Goal: Find specific page/section: Find specific page/section

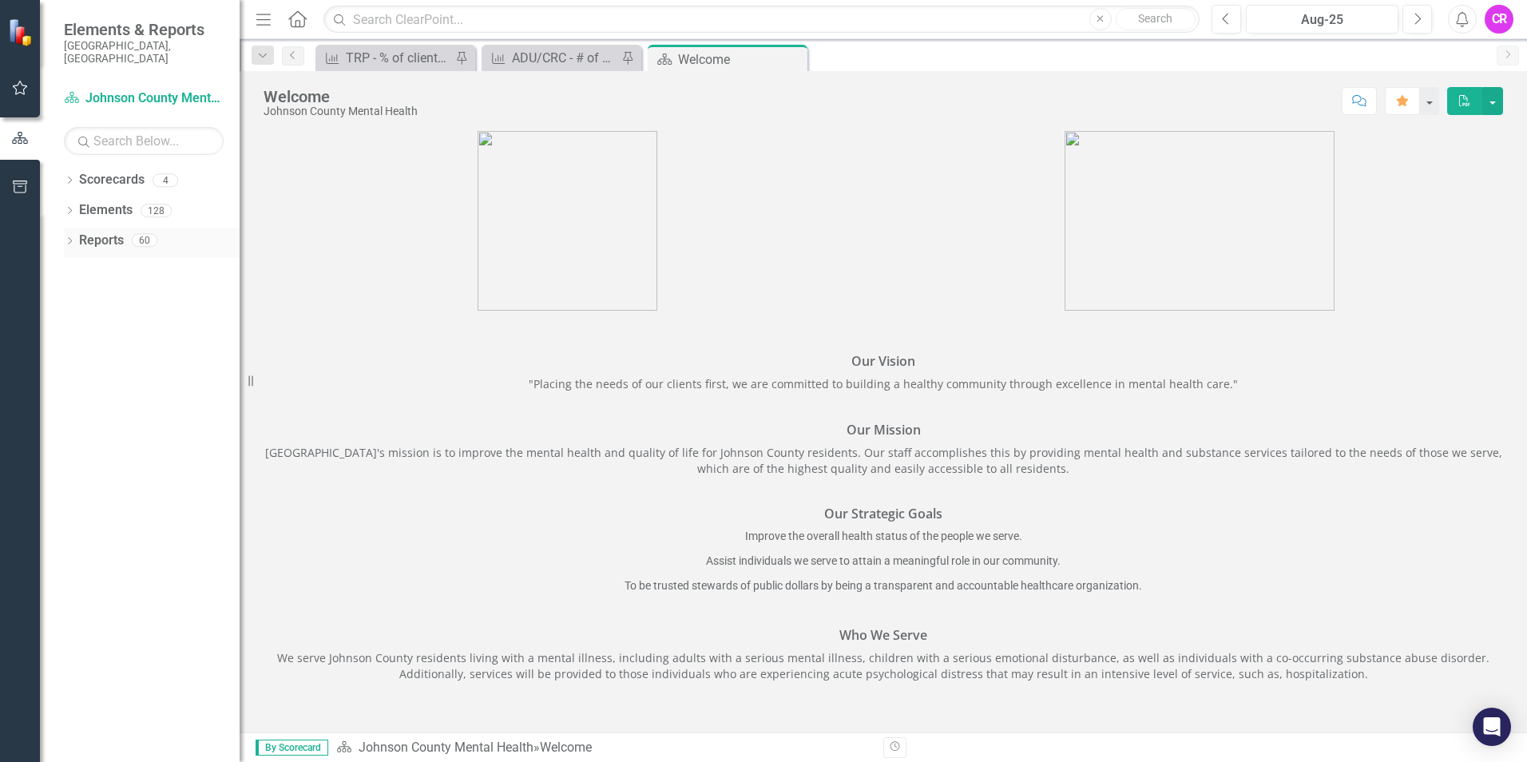
click at [68, 238] on icon "Dropdown" at bounding box center [69, 242] width 11 height 9
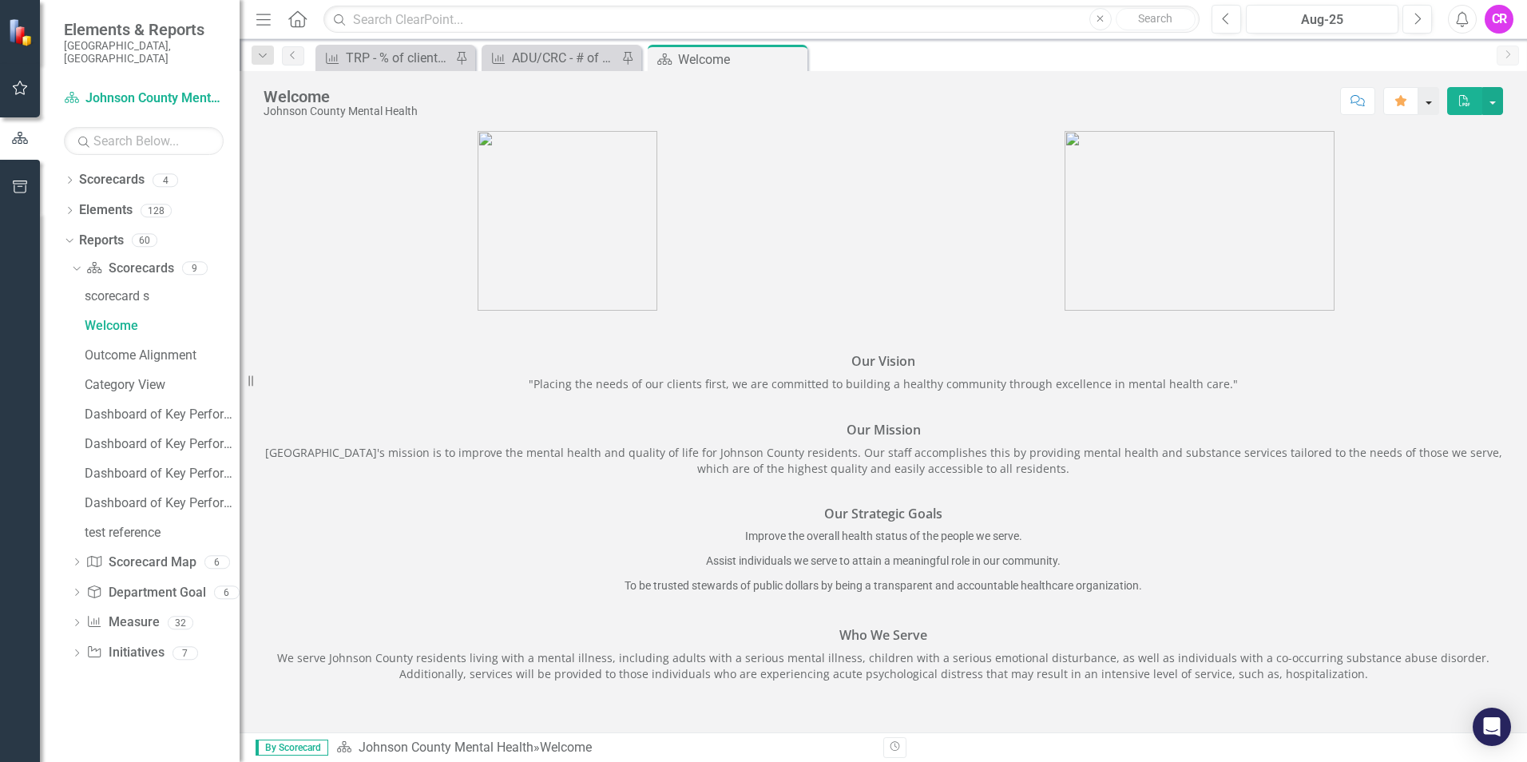
click at [1428, 102] on button "button" at bounding box center [1429, 101] width 21 height 28
click at [1489, 101] on button "button" at bounding box center [1492, 101] width 21 height 28
click at [98, 235] on link "Reports" at bounding box center [101, 241] width 45 height 18
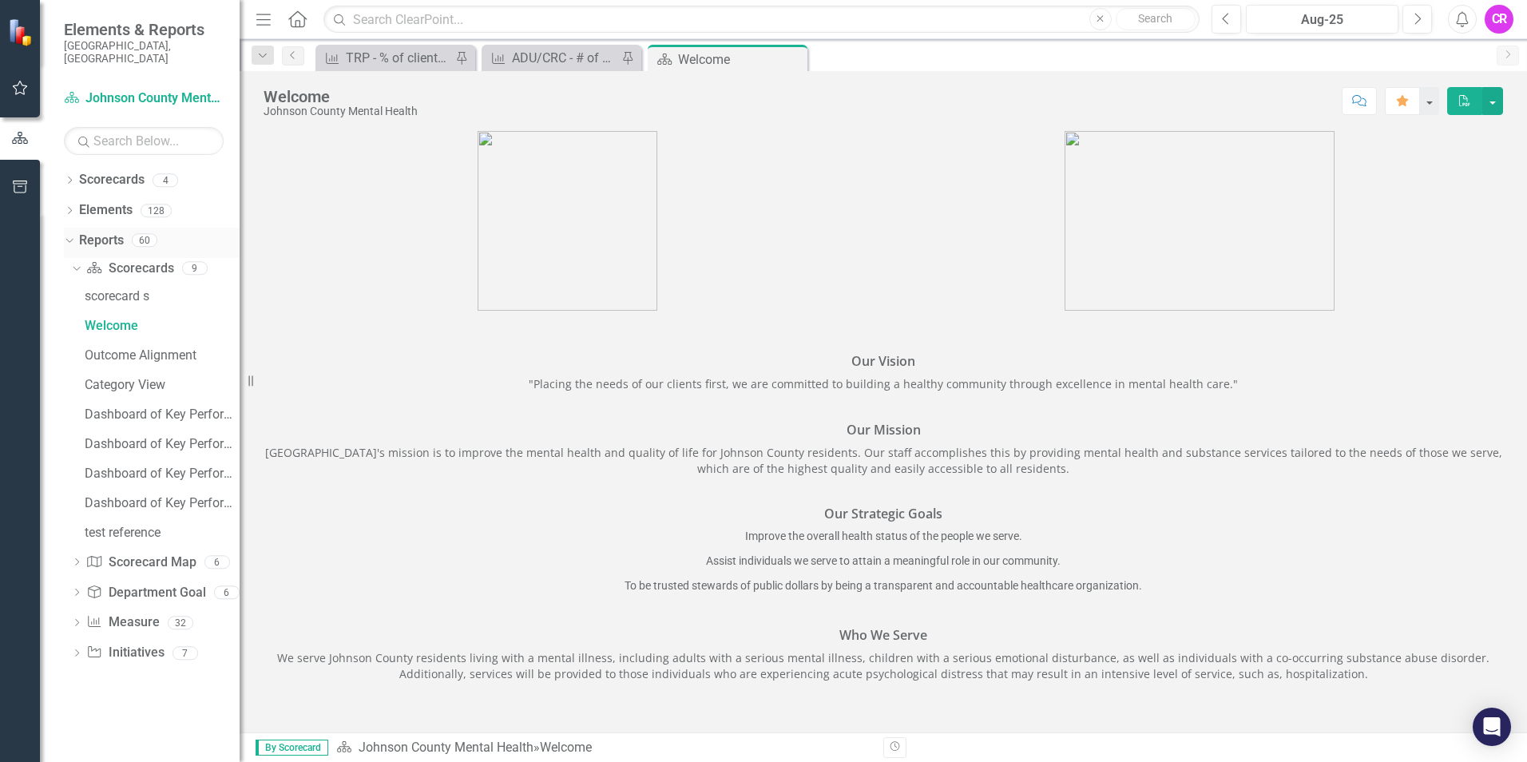
click at [73, 234] on div "Dropdown" at bounding box center [67, 239] width 14 height 11
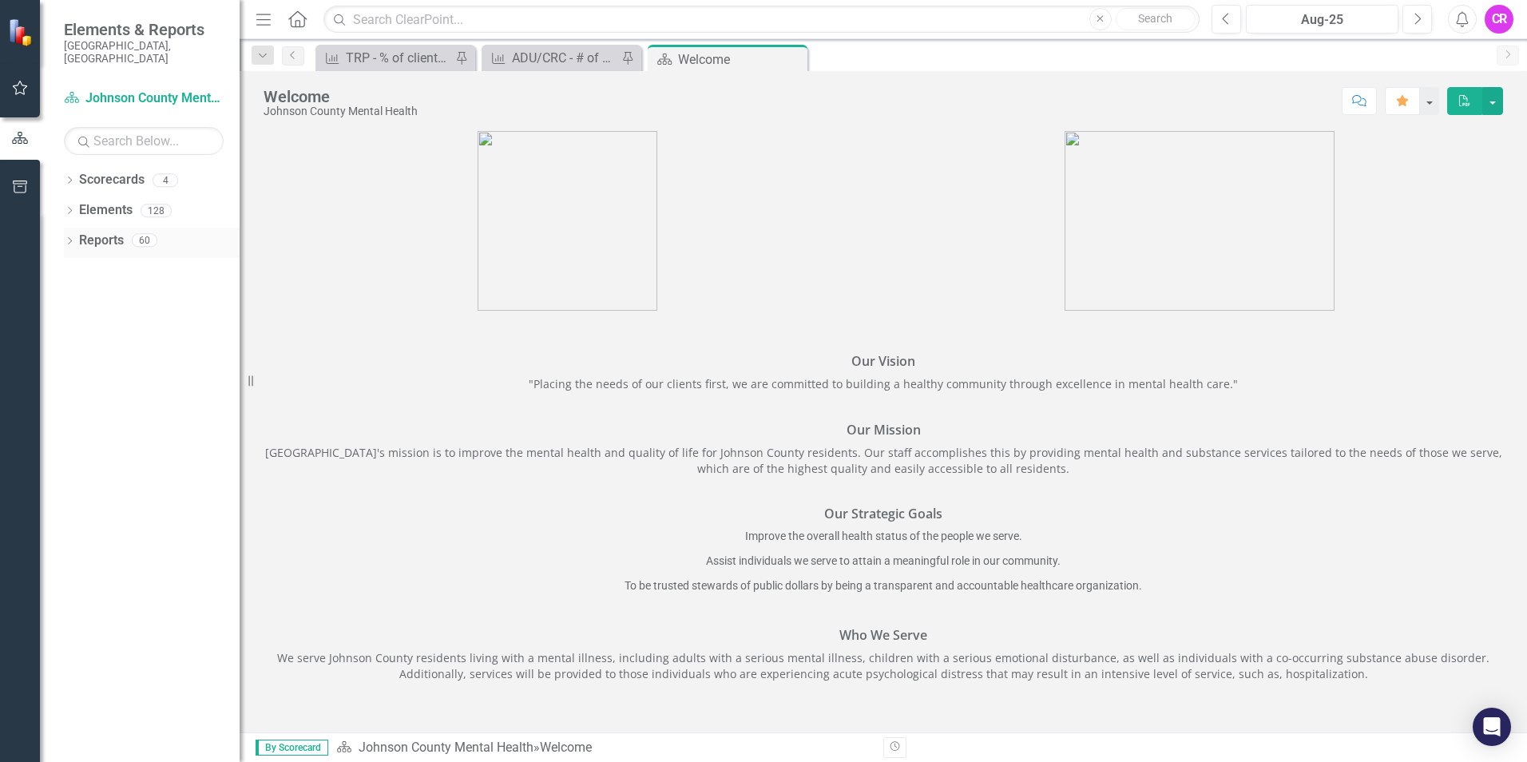
click at [71, 237] on icon at bounding box center [70, 240] width 4 height 7
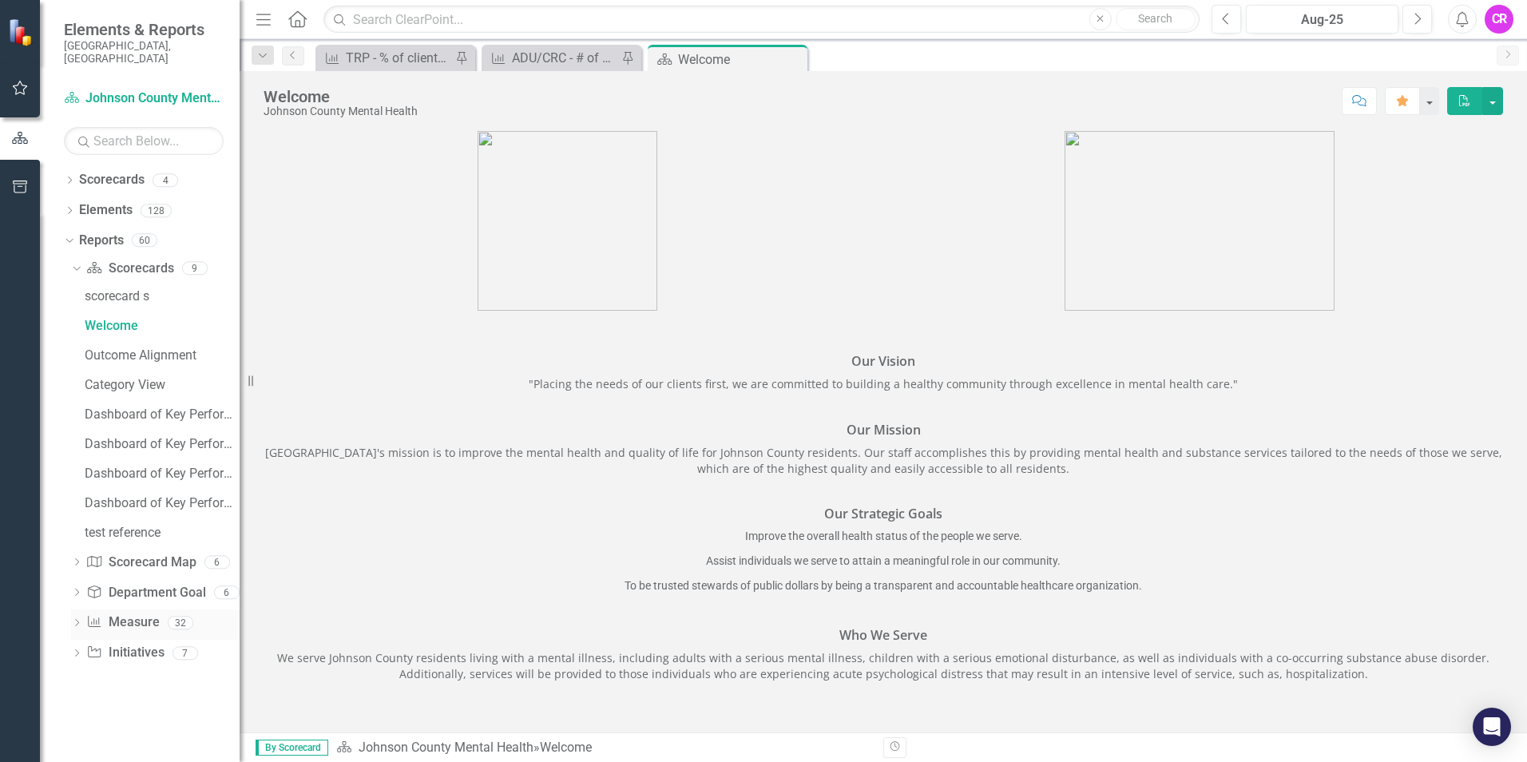
click at [115, 613] on link "Measure Name Measure" at bounding box center [122, 622] width 73 height 18
click at [80, 620] on icon "Dropdown" at bounding box center [76, 624] width 11 height 9
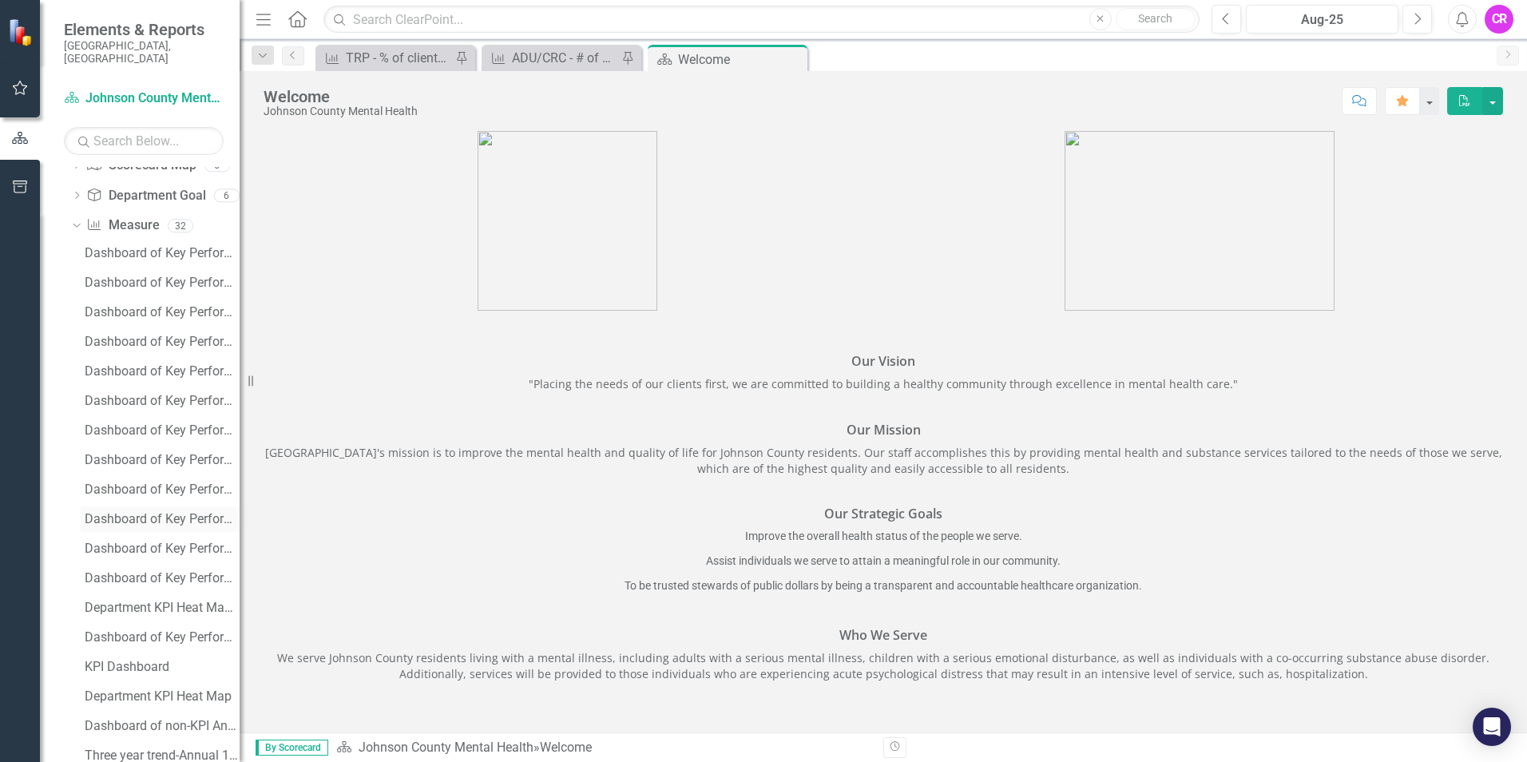
scroll to position [120, 0]
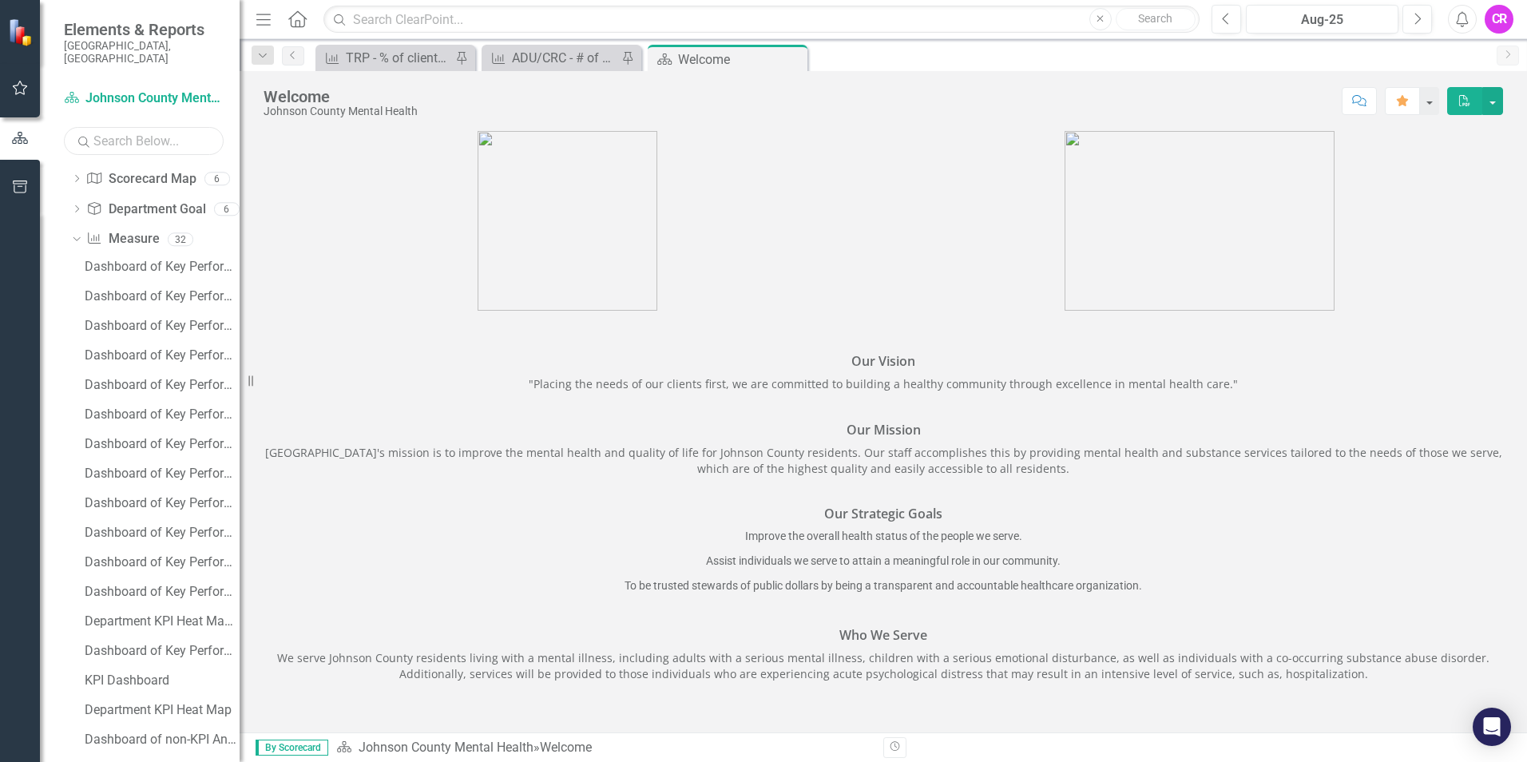
click at [113, 129] on input "text" at bounding box center [144, 141] width 160 height 28
type input "r"
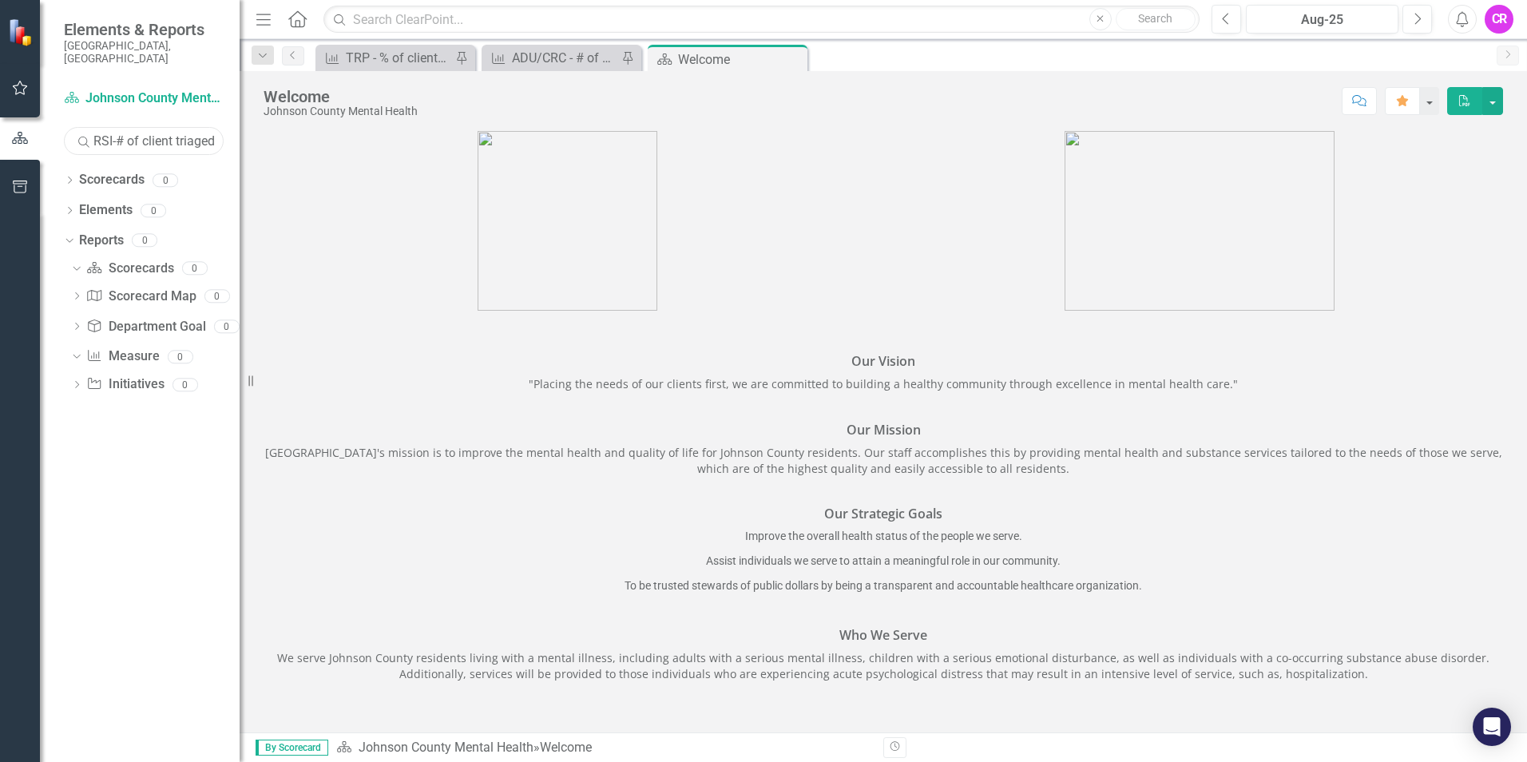
click at [217, 127] on input "RSI-# of client triaged" at bounding box center [144, 141] width 160 height 28
click at [78, 134] on icon "Search" at bounding box center [84, 141] width 16 height 14
click at [81, 134] on icon "Search" at bounding box center [84, 141] width 16 height 14
click at [218, 129] on input "RSI-# of client triaged" at bounding box center [144, 141] width 160 height 28
click at [80, 134] on icon "Search" at bounding box center [84, 141] width 16 height 14
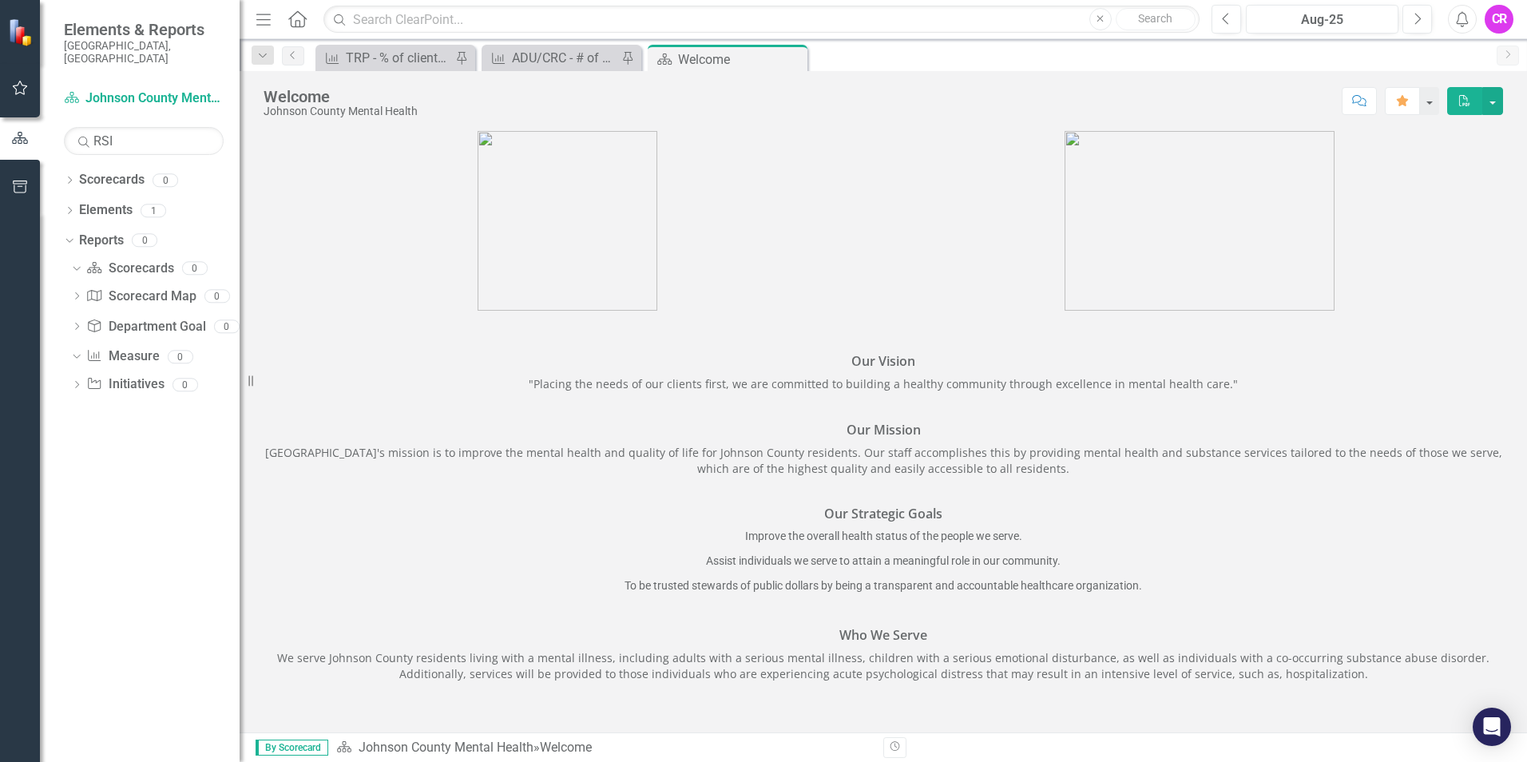
click at [80, 134] on icon "Search" at bounding box center [84, 141] width 16 height 14
click at [80, 351] on div "Dropdown" at bounding box center [74, 356] width 14 height 11
click at [80, 354] on icon "Dropdown" at bounding box center [76, 358] width 11 height 9
click at [77, 383] on div "Dropdown" at bounding box center [76, 390] width 11 height 14
click at [77, 376] on div "Dropdown Initiative Initiatives 0" at bounding box center [155, 391] width 169 height 30
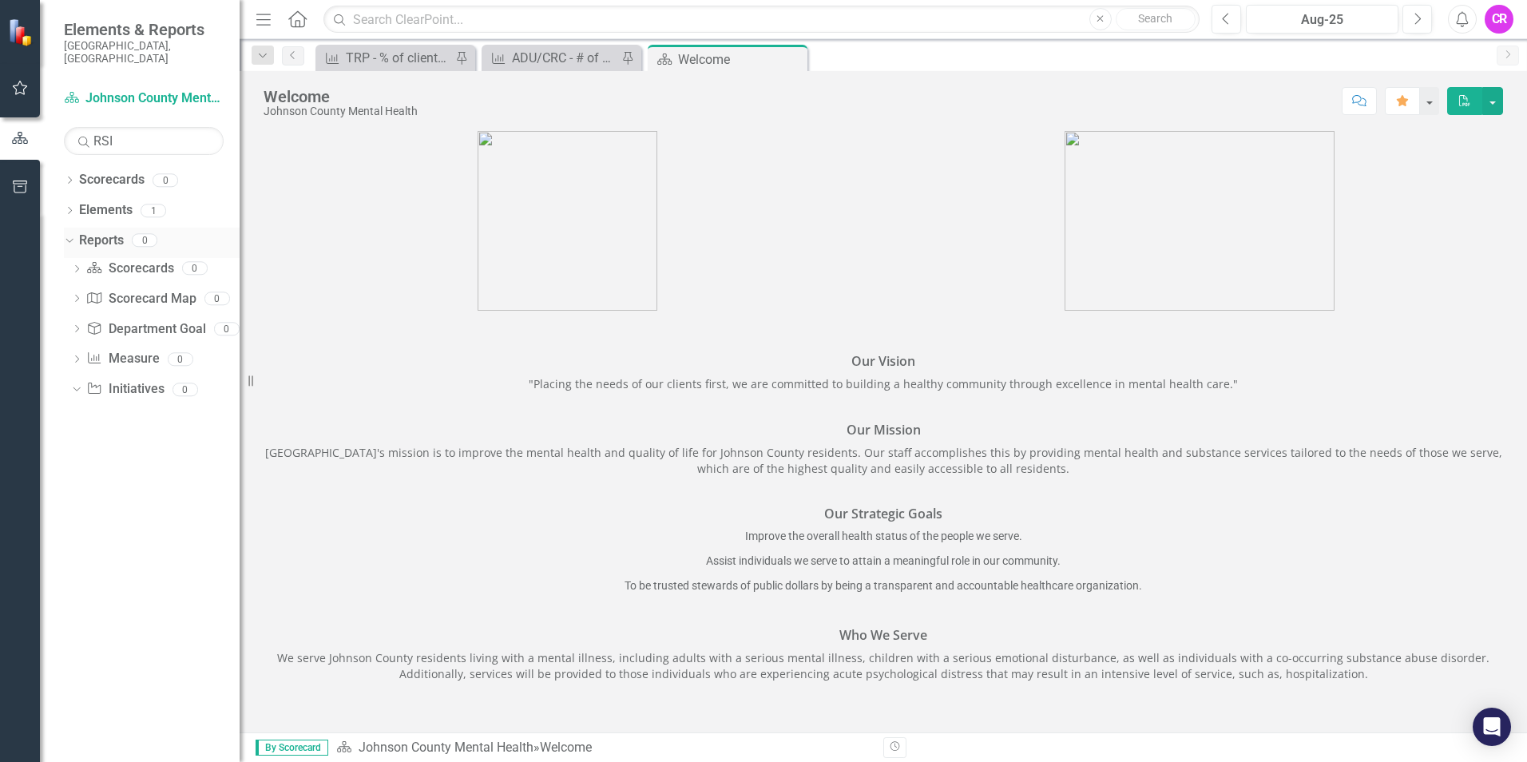
click at [75, 239] on div "Dropdown" at bounding box center [69, 243] width 11 height 8
click at [75, 238] on icon "Dropdown" at bounding box center [69, 242] width 11 height 9
click at [1495, 104] on button "button" at bounding box center [1492, 101] width 21 height 28
click at [125, 136] on input "RSI" at bounding box center [144, 141] width 160 height 28
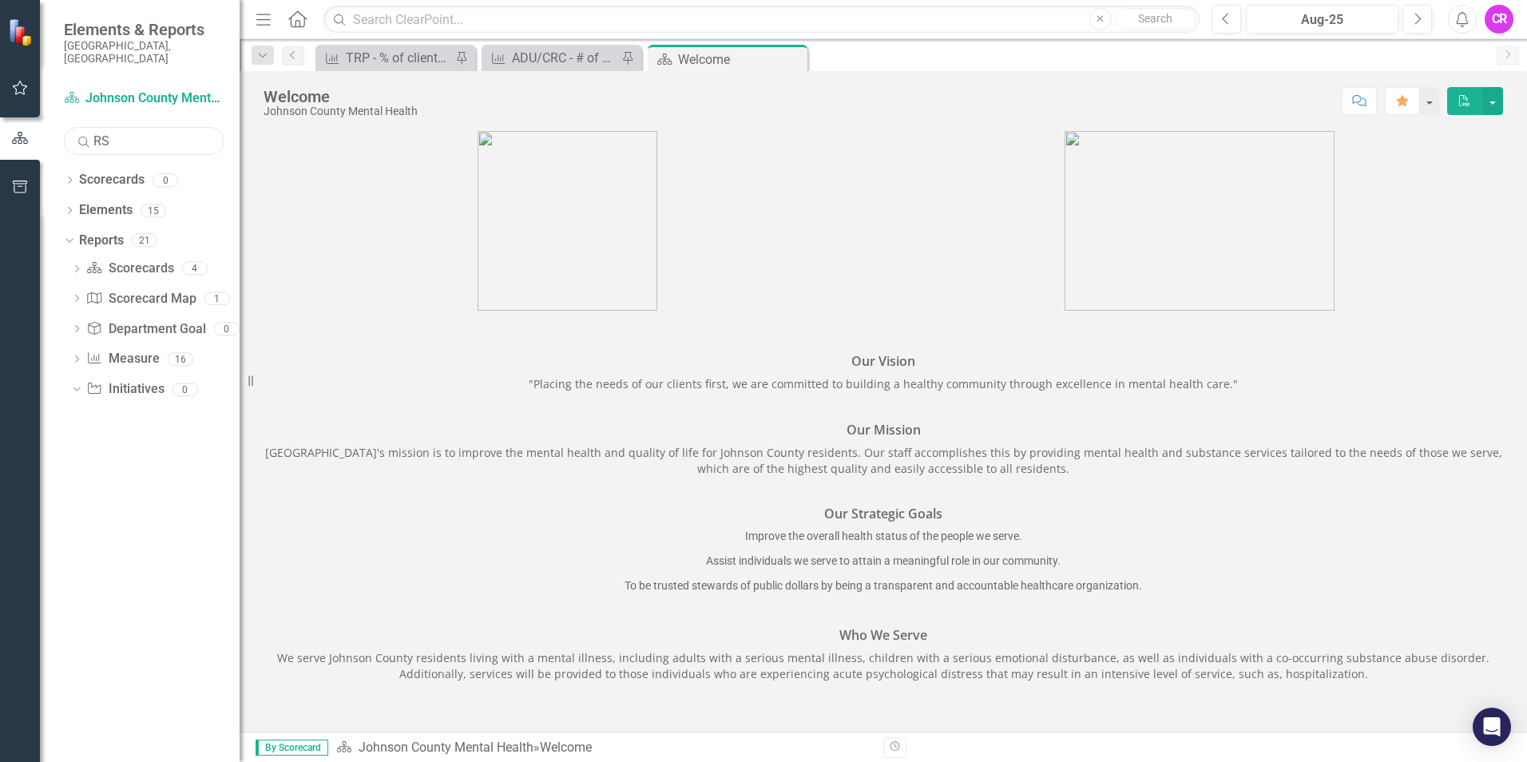
type input "R"
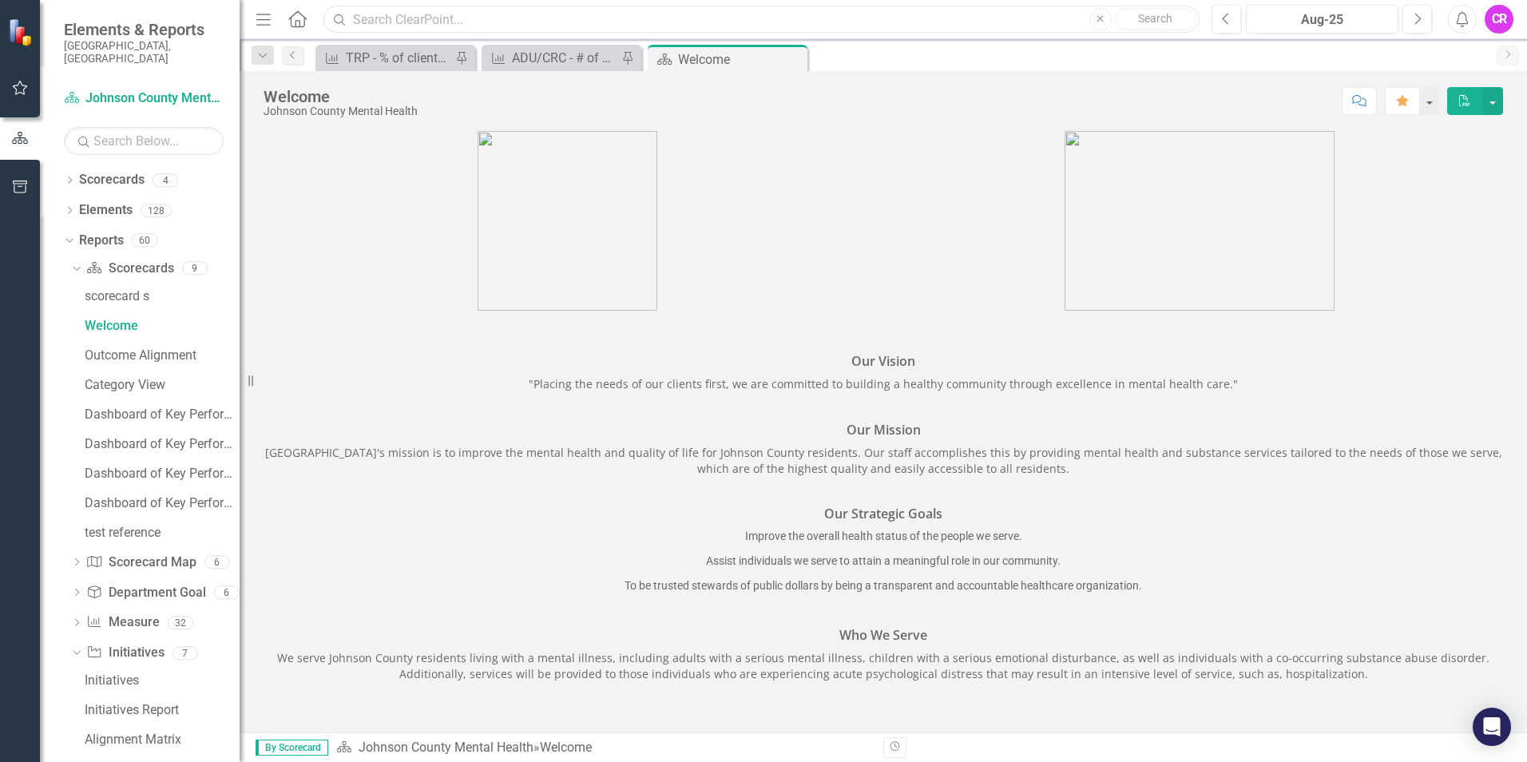
click at [366, 22] on input "text" at bounding box center [761, 20] width 876 height 28
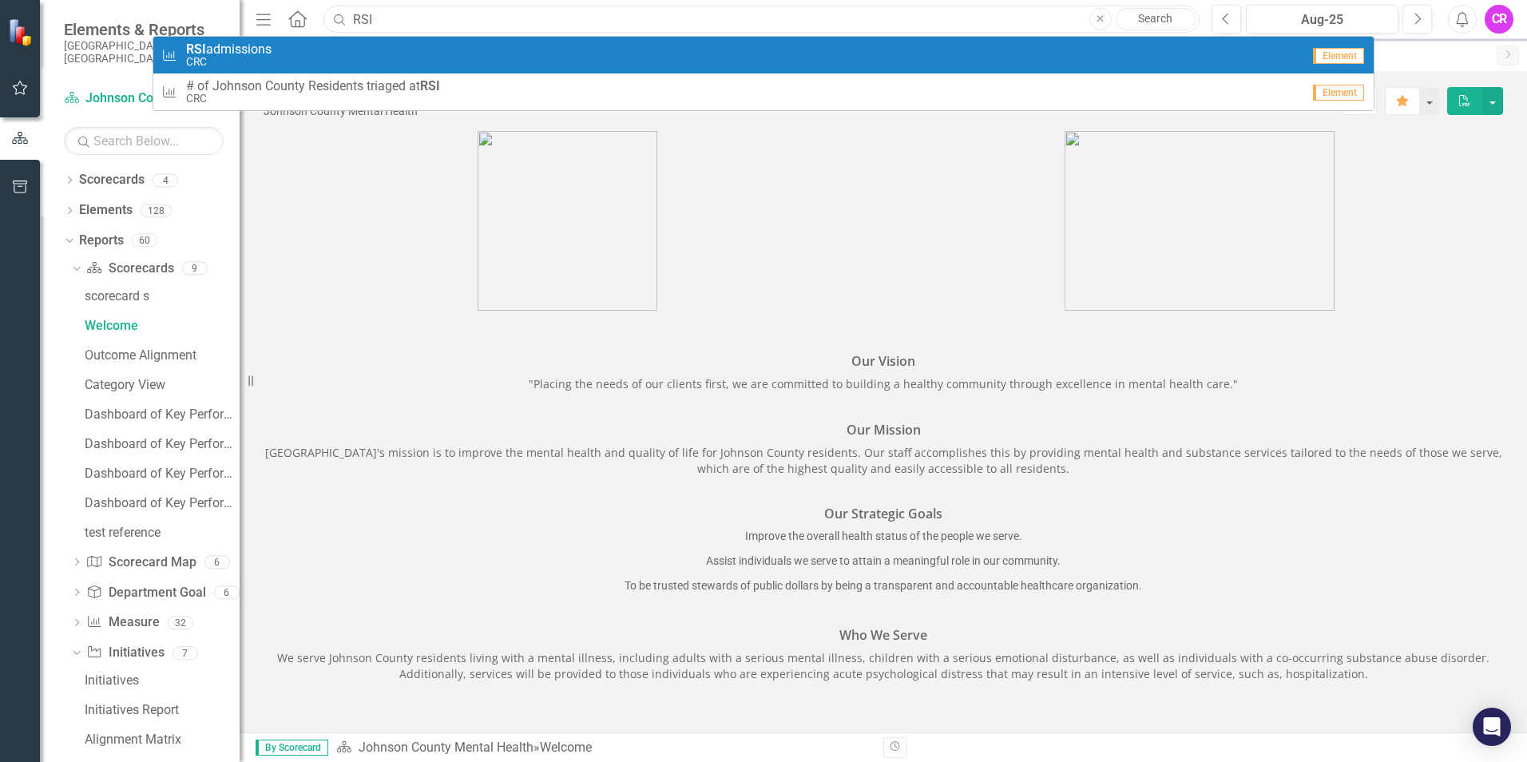
type input "RSI"
click at [227, 66] on small "CRC" at bounding box center [228, 62] width 85 height 12
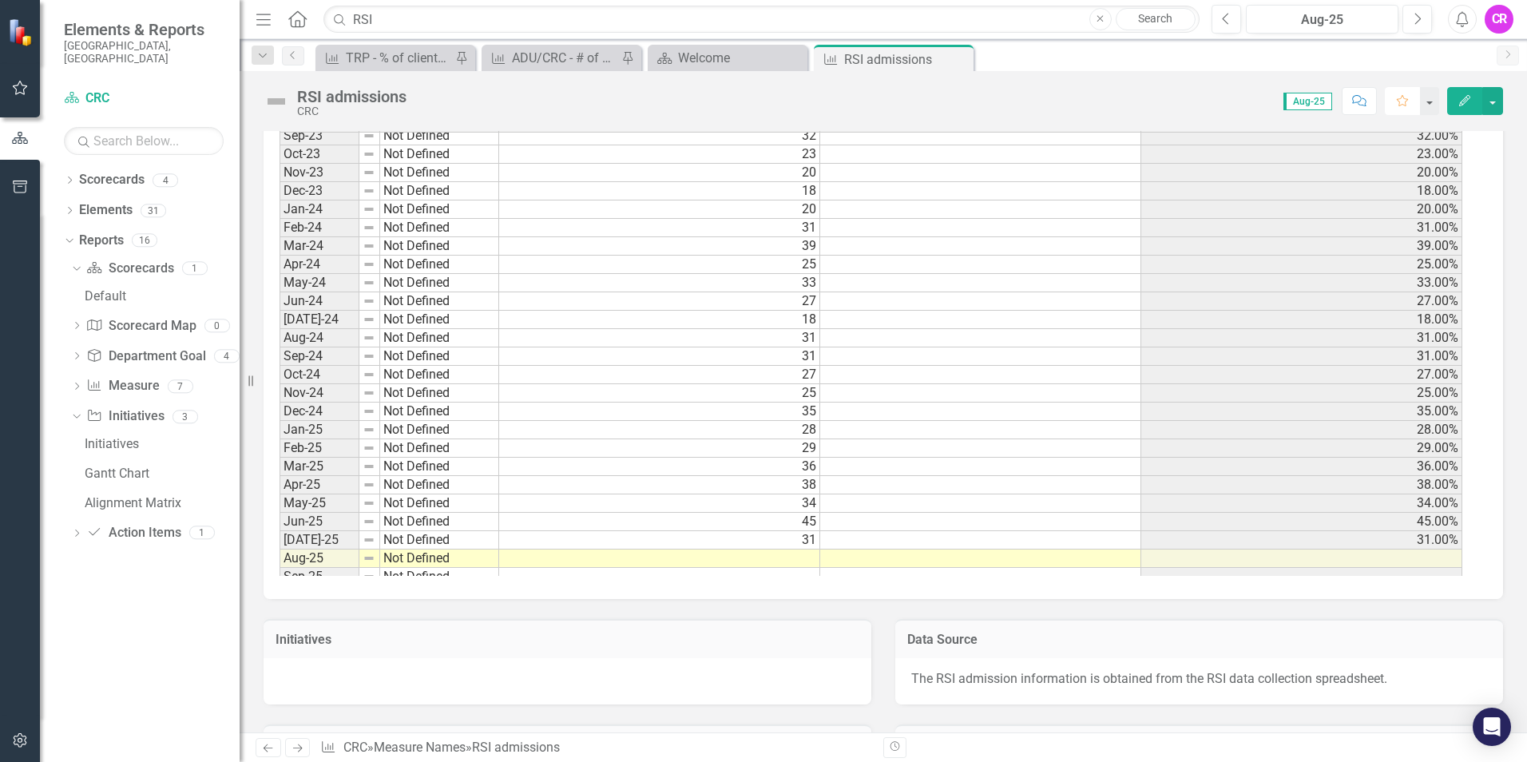
click at [1403, 103] on icon "Favorite" at bounding box center [1402, 100] width 14 height 11
click at [388, 24] on input "RSI" at bounding box center [761, 20] width 876 height 28
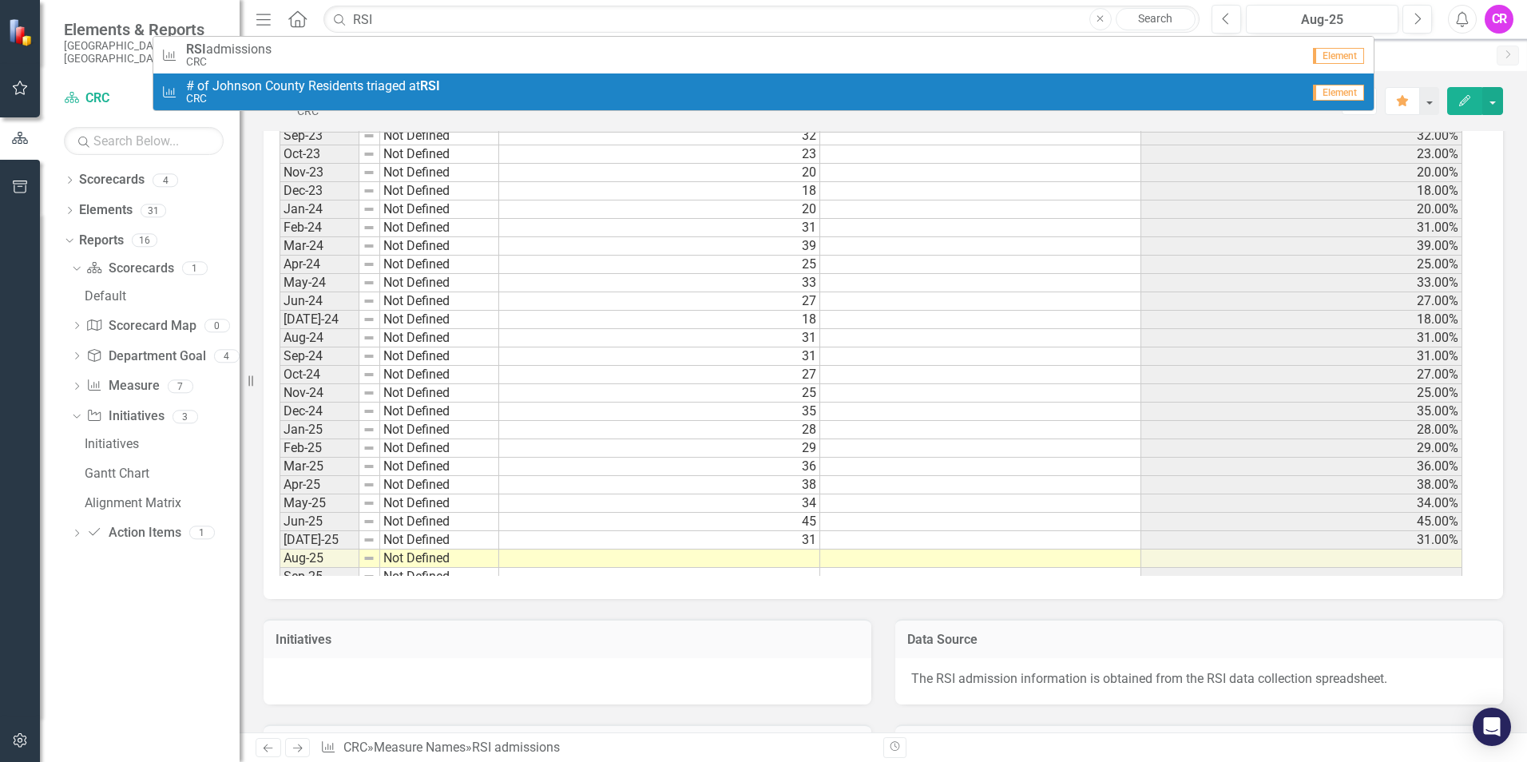
click at [379, 95] on small "CRC" at bounding box center [313, 99] width 254 height 12
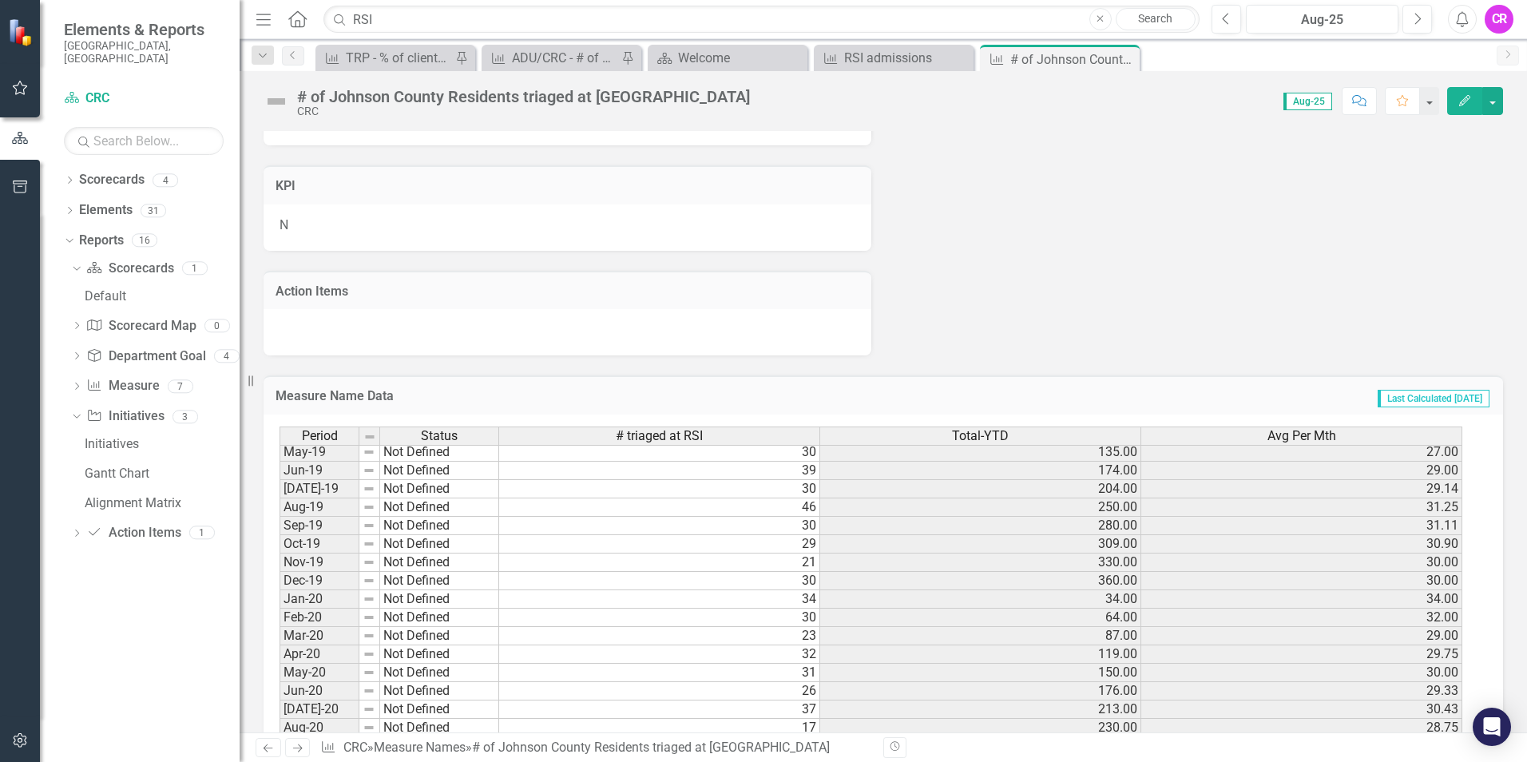
scroll to position [1038, 0]
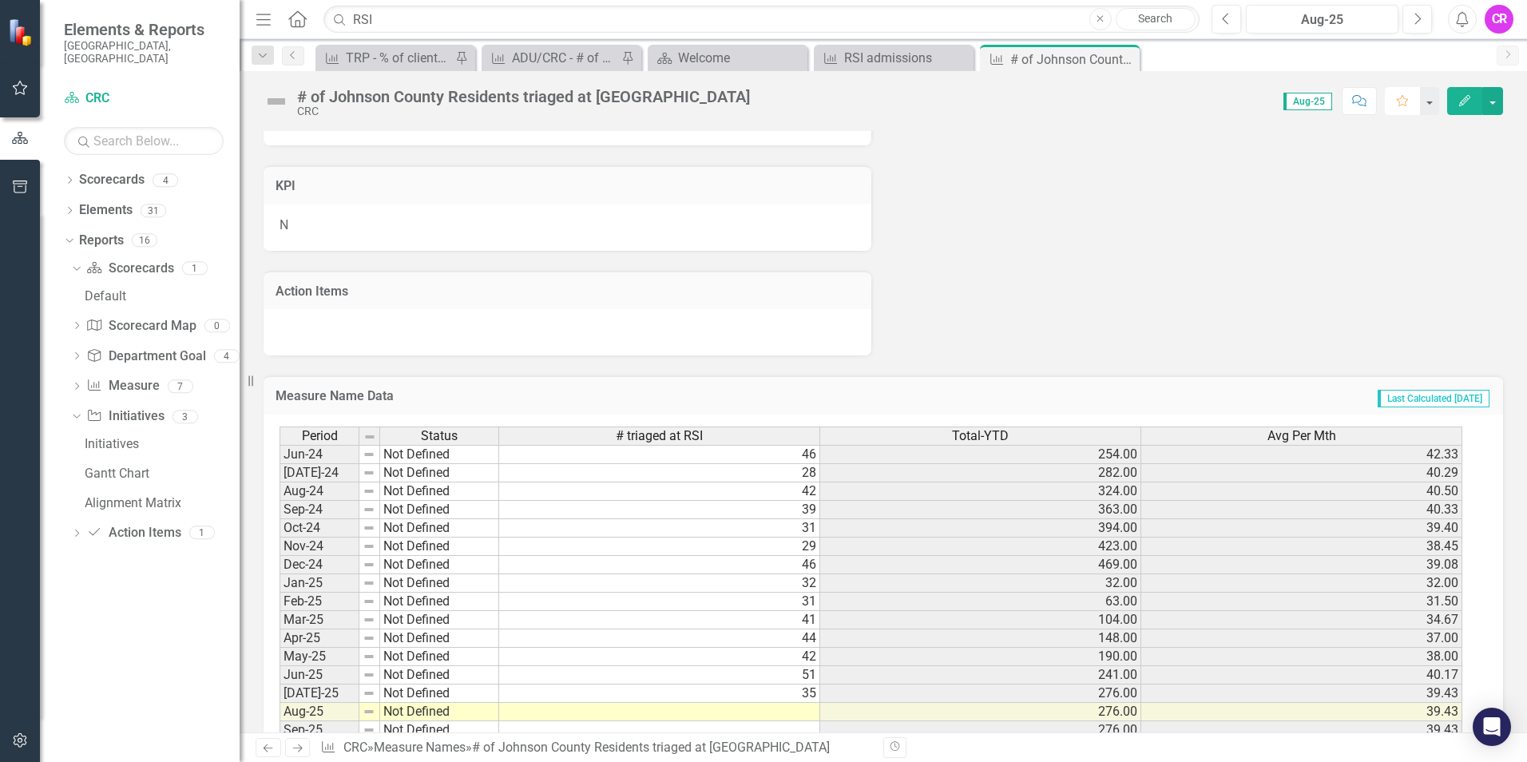
click at [1400, 104] on icon "Favorite" at bounding box center [1402, 100] width 14 height 11
click at [880, 62] on div "RSI admissions" at bounding box center [896, 58] width 105 height 20
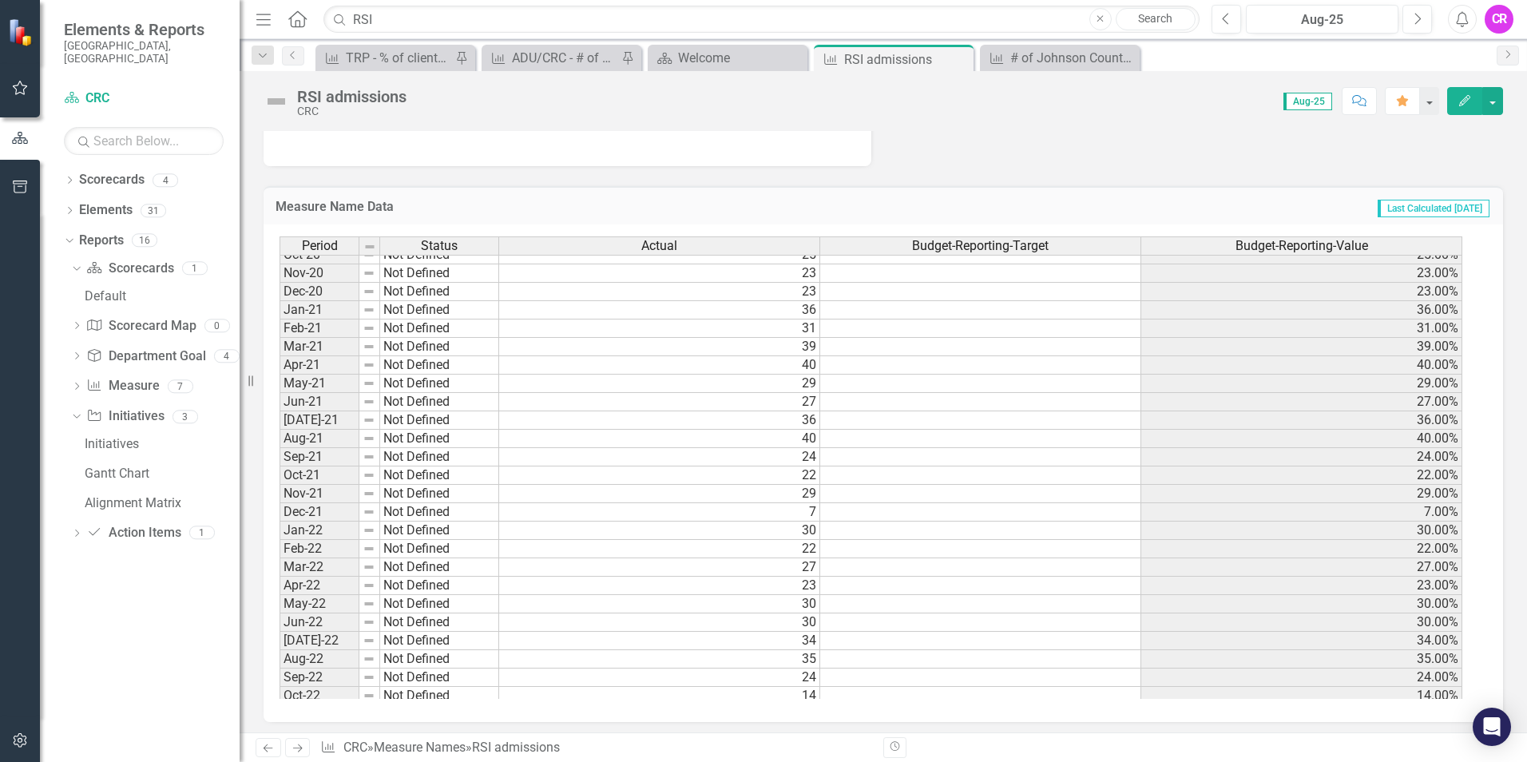
scroll to position [1390, 0]
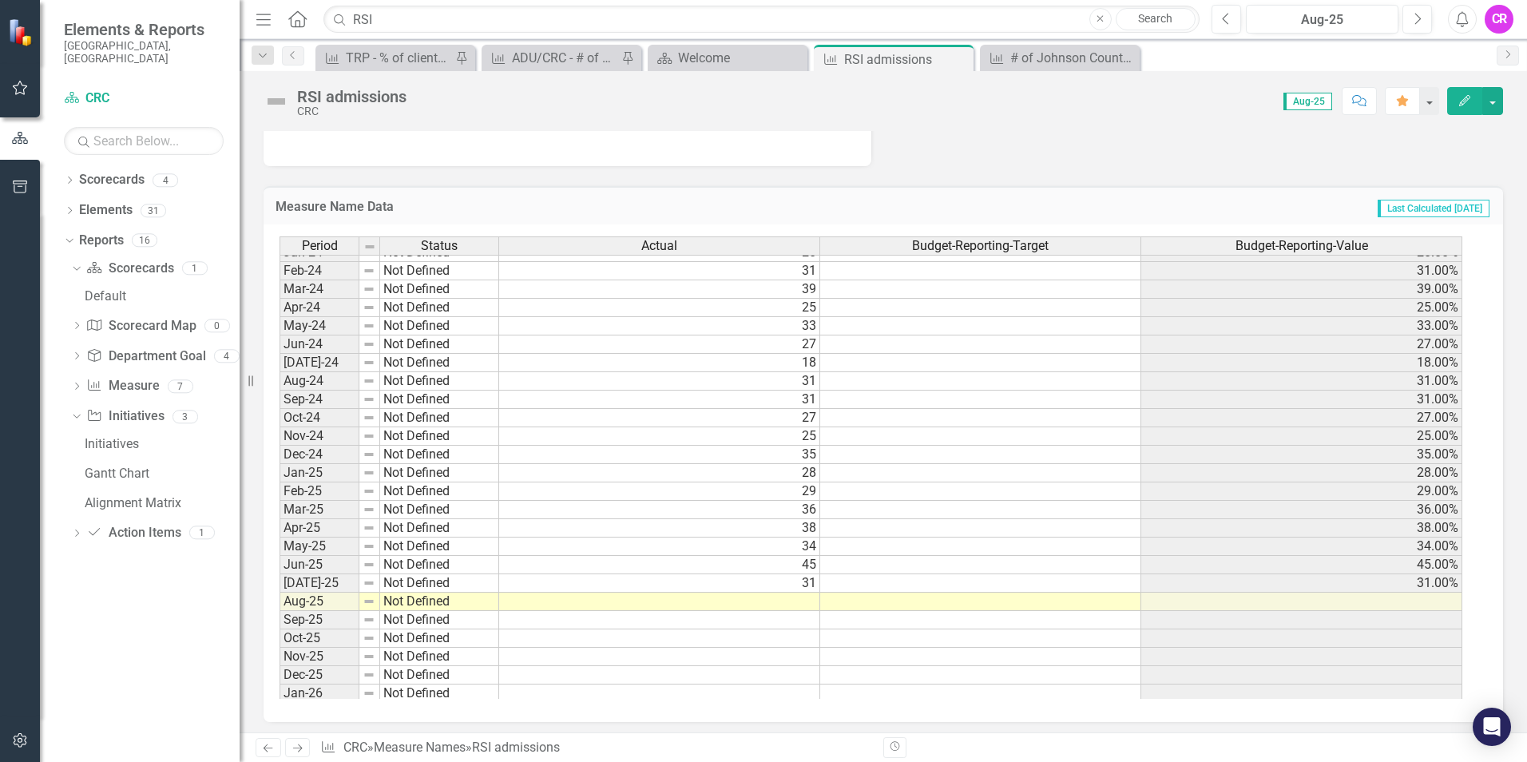
click at [1503, 16] on div "CR" at bounding box center [1499, 19] width 29 height 29
click at [1444, 202] on link "Logout Log Out" at bounding box center [1450, 202] width 126 height 30
